Goal: Navigation & Orientation: Go to known website

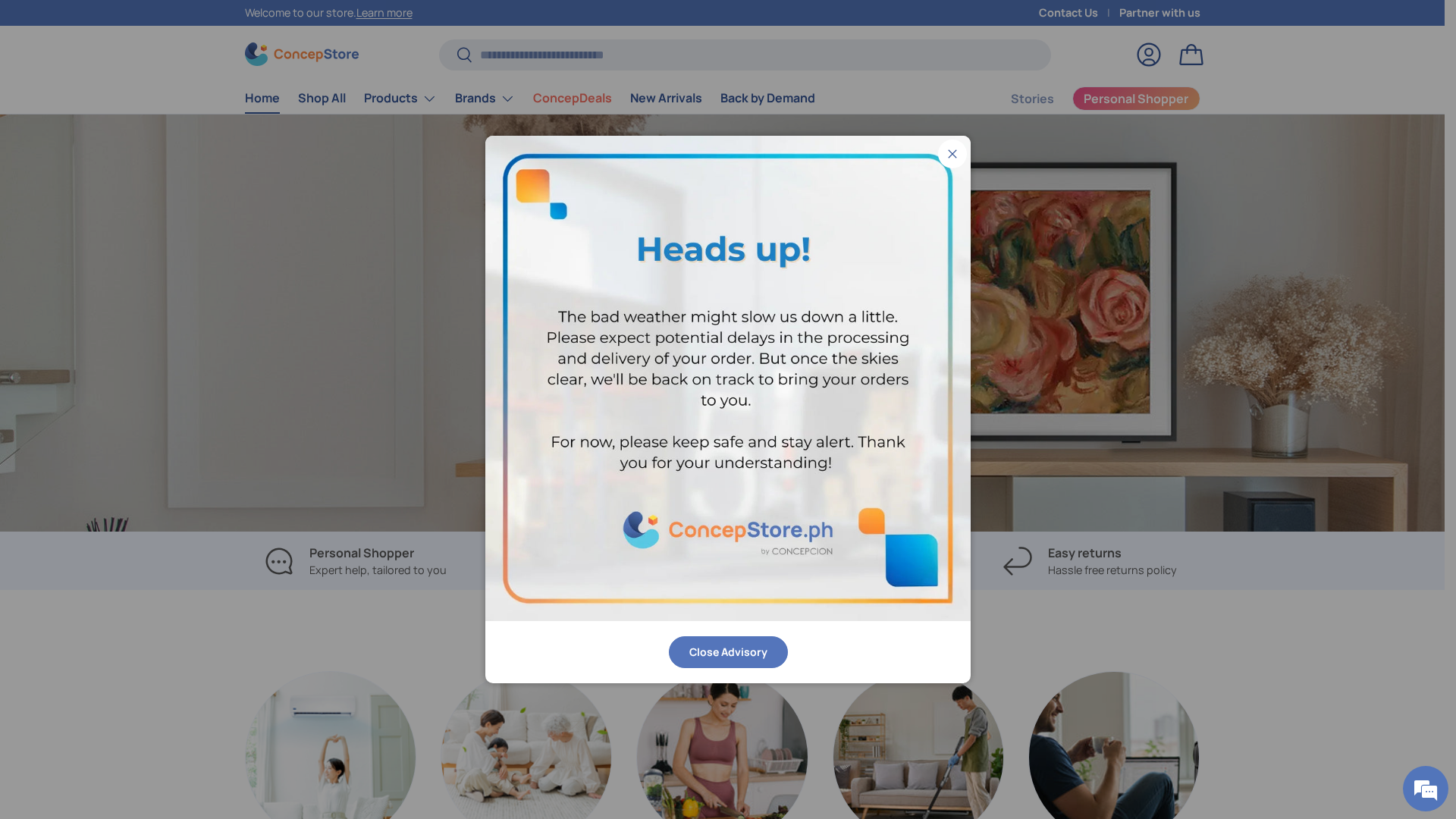
scroll to position [0, 4335]
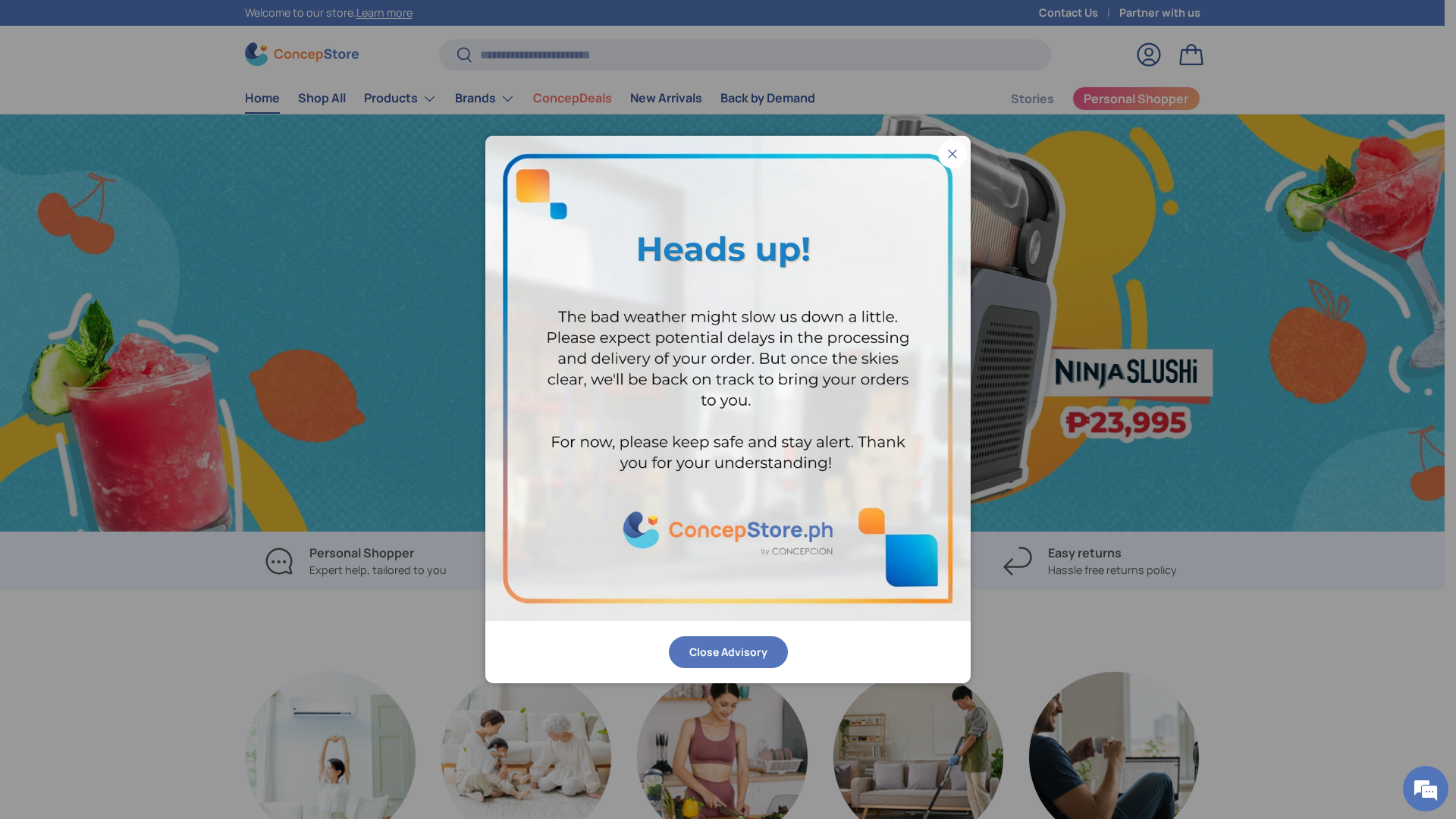
scroll to position [0, 1445]
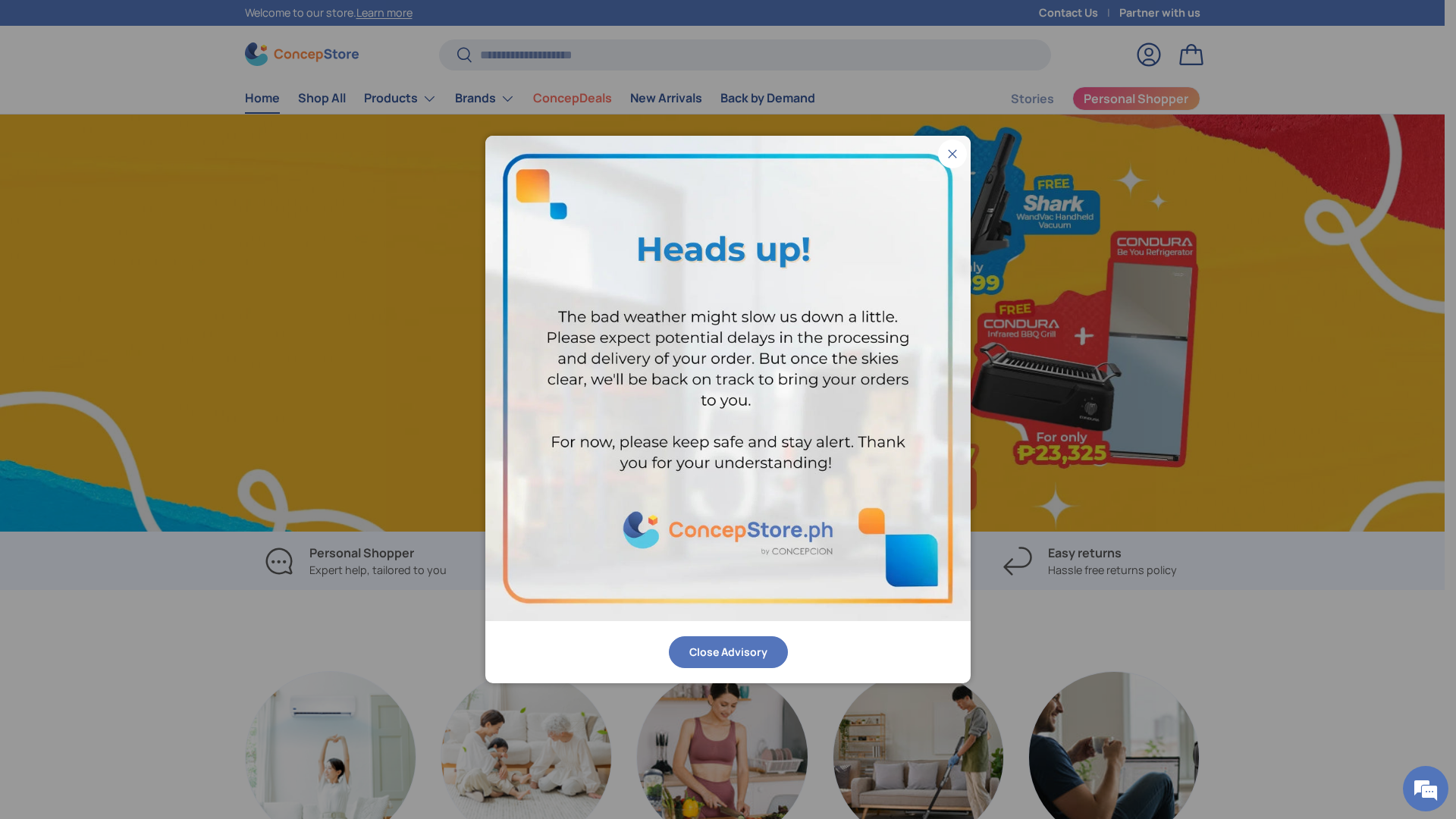
scroll to position [0, 1445]
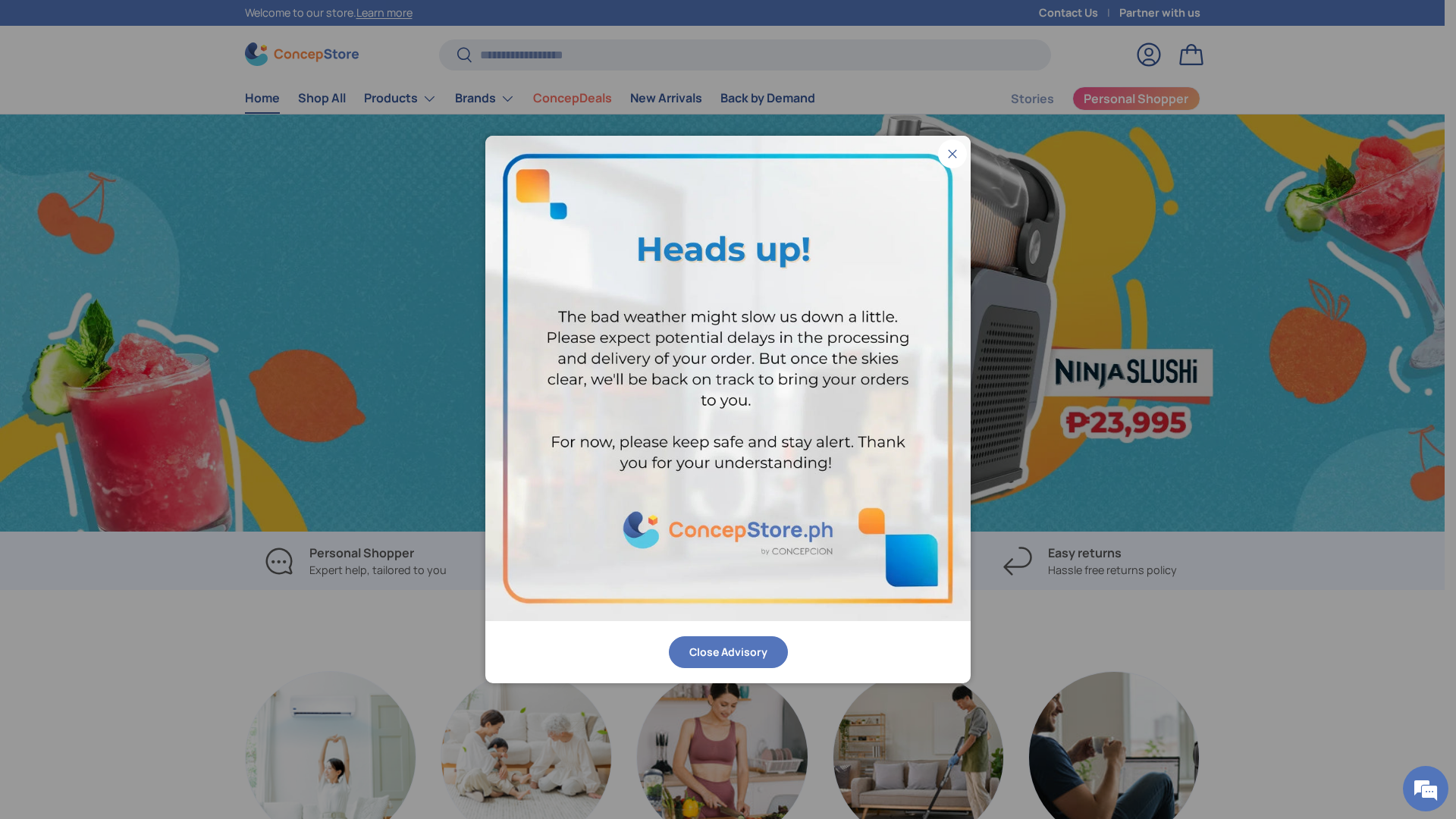
scroll to position [0, 1445]
